Goal: Information Seeking & Learning: Find specific fact

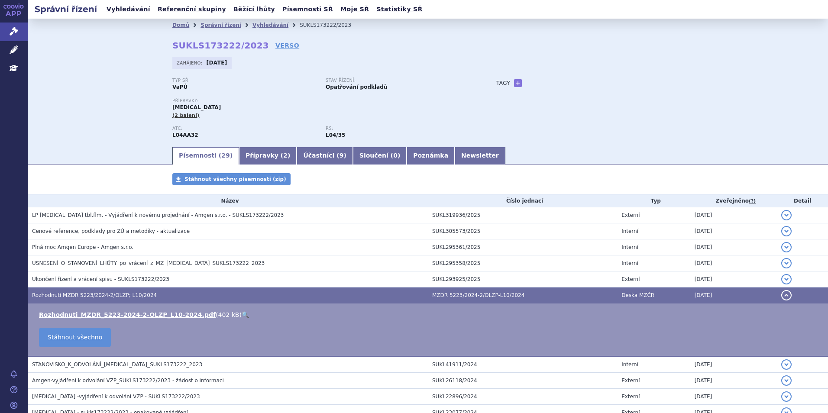
scroll to position [181, 0]
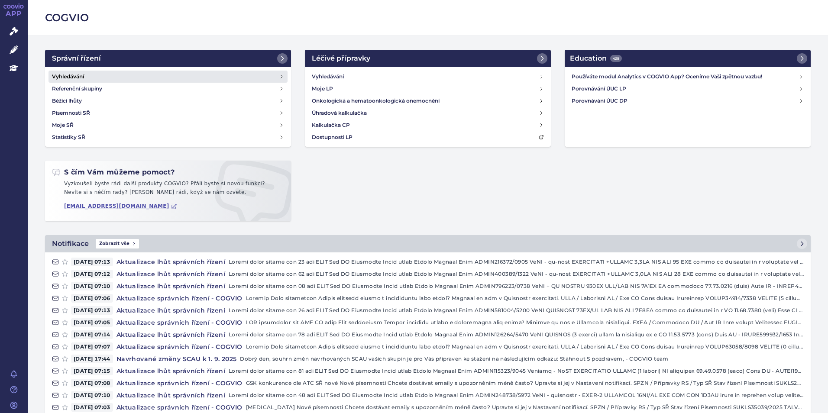
click at [81, 73] on h4 "Vyhledávání" at bounding box center [68, 76] width 32 height 9
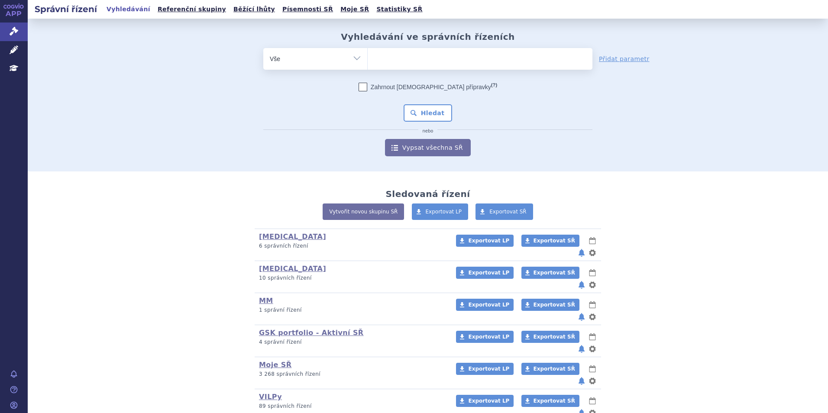
click at [423, 59] on ul at bounding box center [480, 57] width 225 height 18
click at [368, 59] on select at bounding box center [367, 59] width 0 height 22
type input "x"
type input "ca"
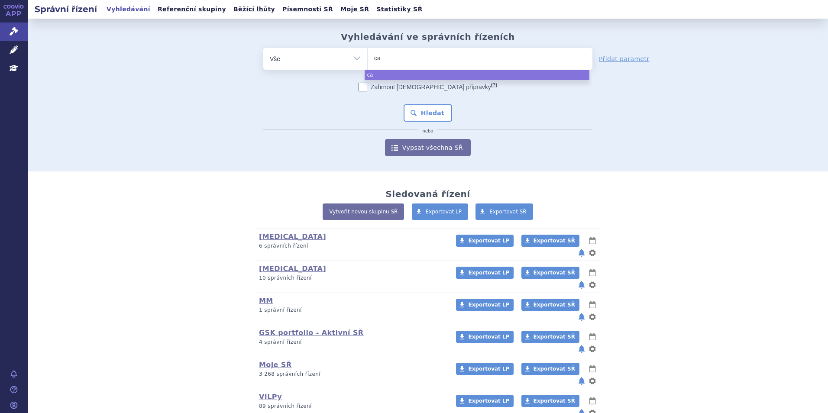
type input "car"
type input "carv"
type input "carvy"
type input "carvyk"
type input "carvykti"
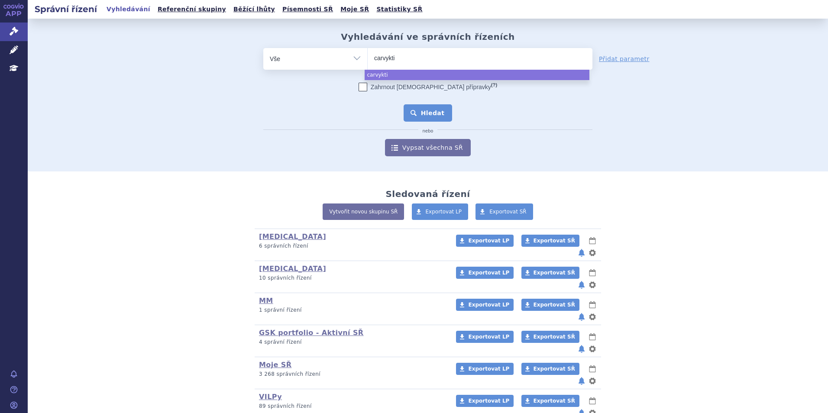
select select "carvykti"
click at [435, 107] on button "Hledat" at bounding box center [428, 112] width 49 height 17
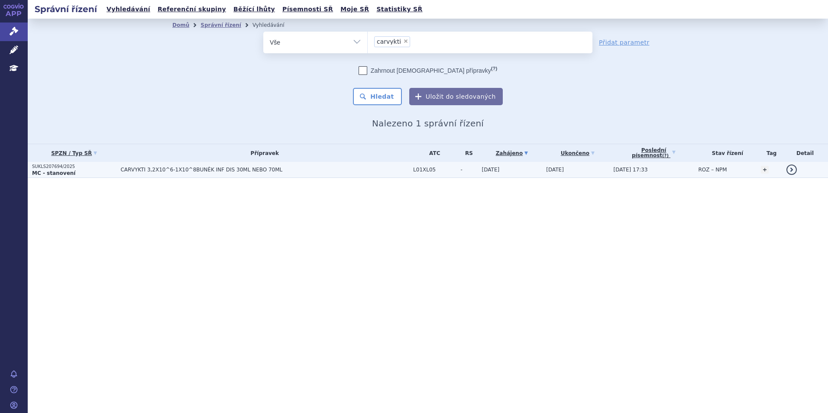
click at [216, 169] on span "CARVYKTI 3,2X10^6-1X10^8BUNĚK INF DIS 30ML NEBO 70ML" at bounding box center [228, 170] width 217 height 6
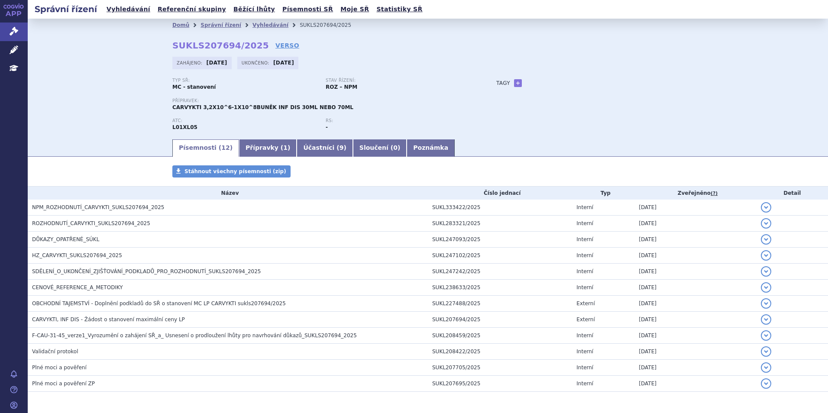
click at [133, 16] on ul "Vyhledávání Referenční skupiny Běžící lhůty Písemnosti SŘ Moje SŘ Statistiky SŘ" at bounding box center [264, 9] width 321 height 19
click at [133, 14] on link "Vyhledávání" at bounding box center [128, 9] width 49 height 12
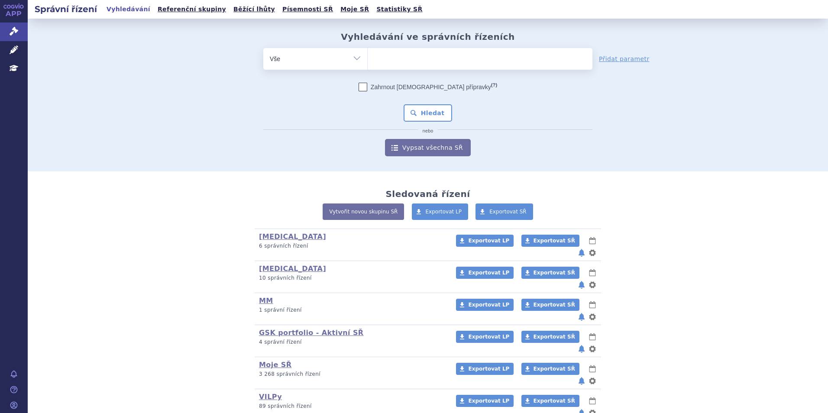
click at [398, 52] on ul at bounding box center [480, 57] width 225 height 18
click at [368, 52] on select at bounding box center [367, 59] width 0 height 22
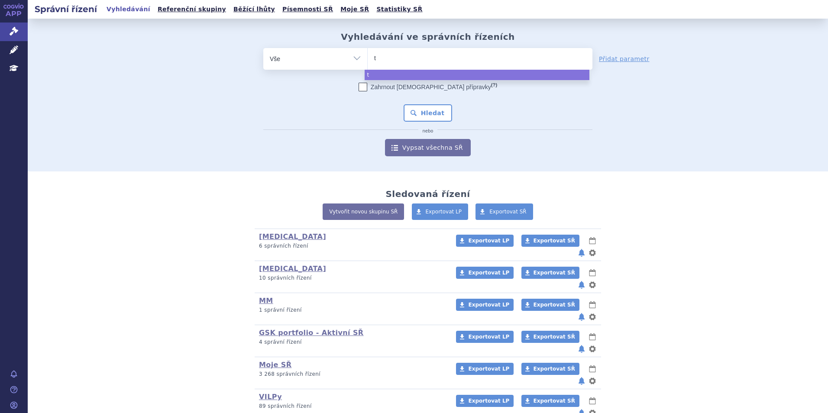
type input "ta"
type input "tal"
type input "talve"
type input "talvey"
select select "talvey"
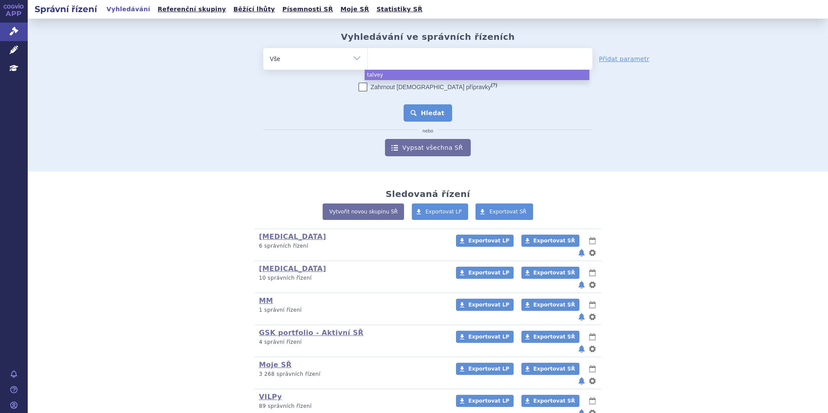
click at [431, 110] on button "Hledat" at bounding box center [428, 112] width 49 height 17
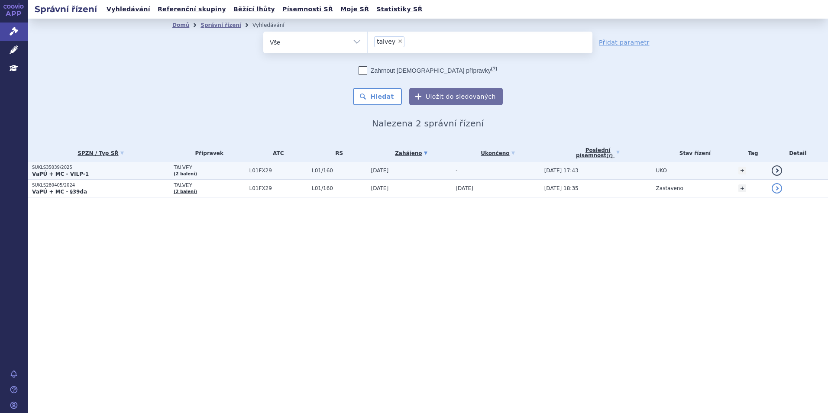
click at [222, 172] on td "TALVEY (2 balení)" at bounding box center [207, 171] width 76 height 18
